Goal: Task Accomplishment & Management: Manage account settings

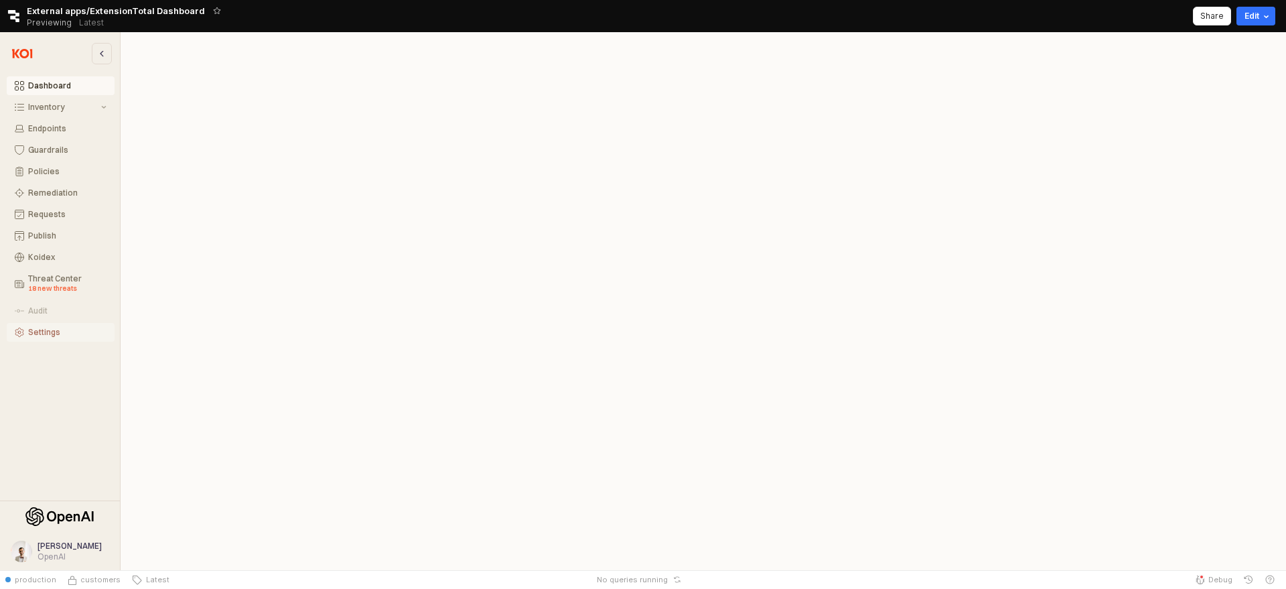
click at [48, 328] on div "Settings" at bounding box center [67, 332] width 78 height 9
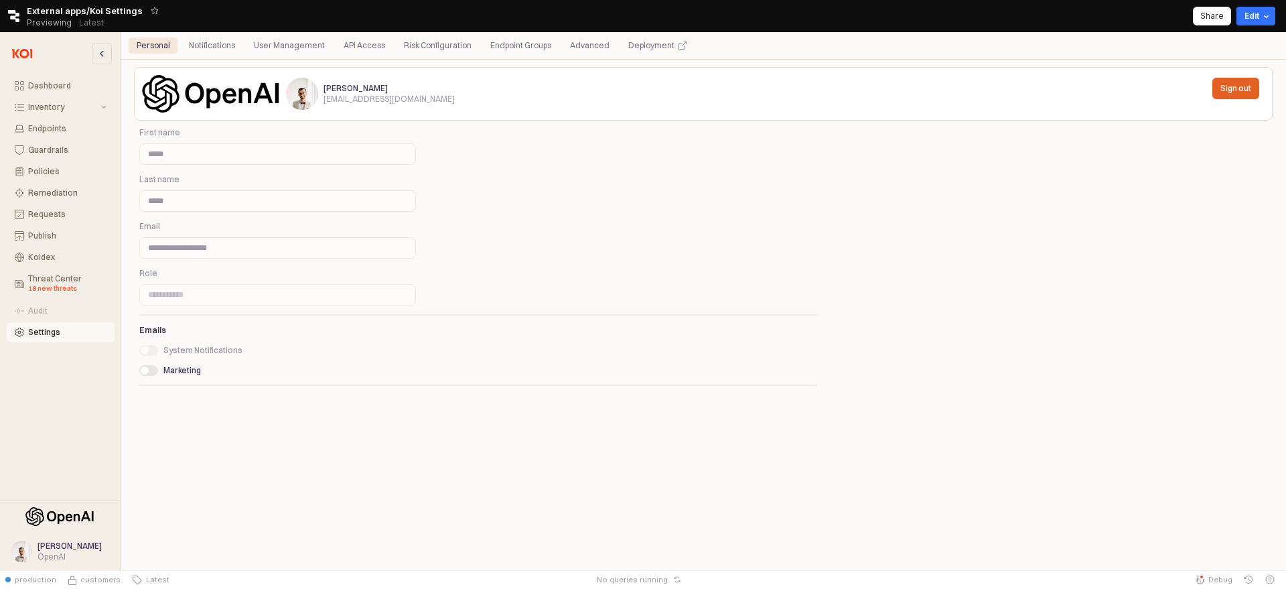
click at [245, 44] on div "Personal Notifications User Management API Access Risk Configuration Endpoint G…" at bounding box center [412, 46] width 566 height 16
click at [235, 44] on div "Notifications" at bounding box center [212, 46] width 46 height 16
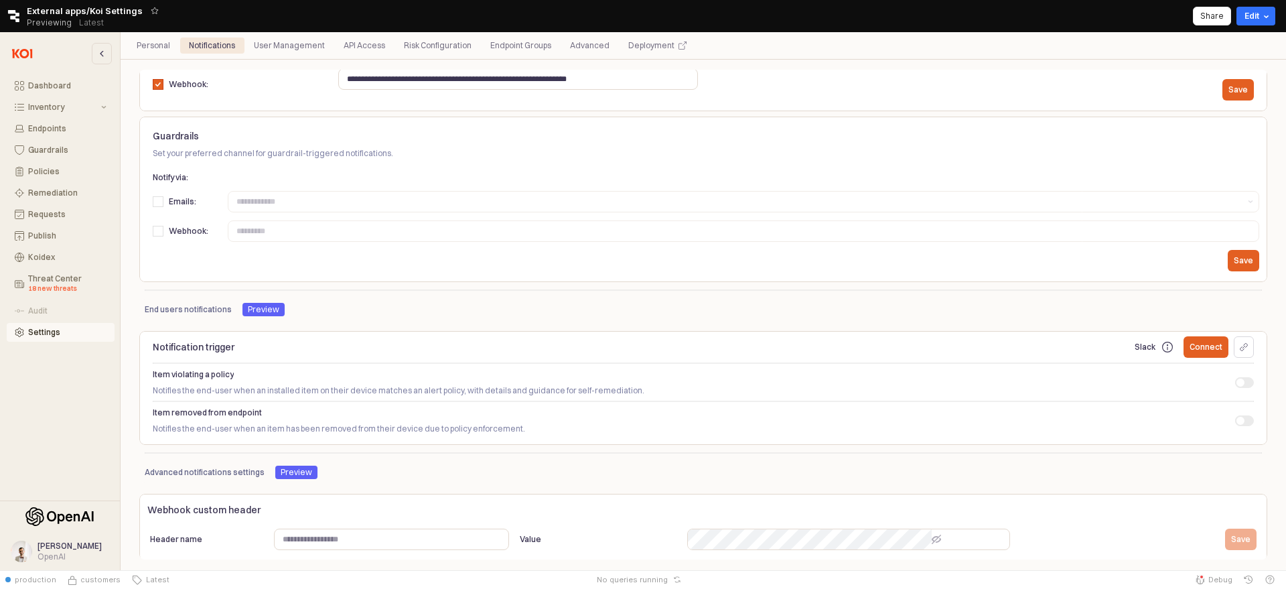
scroll to position [175, 0]
